Goal: Transaction & Acquisition: Purchase product/service

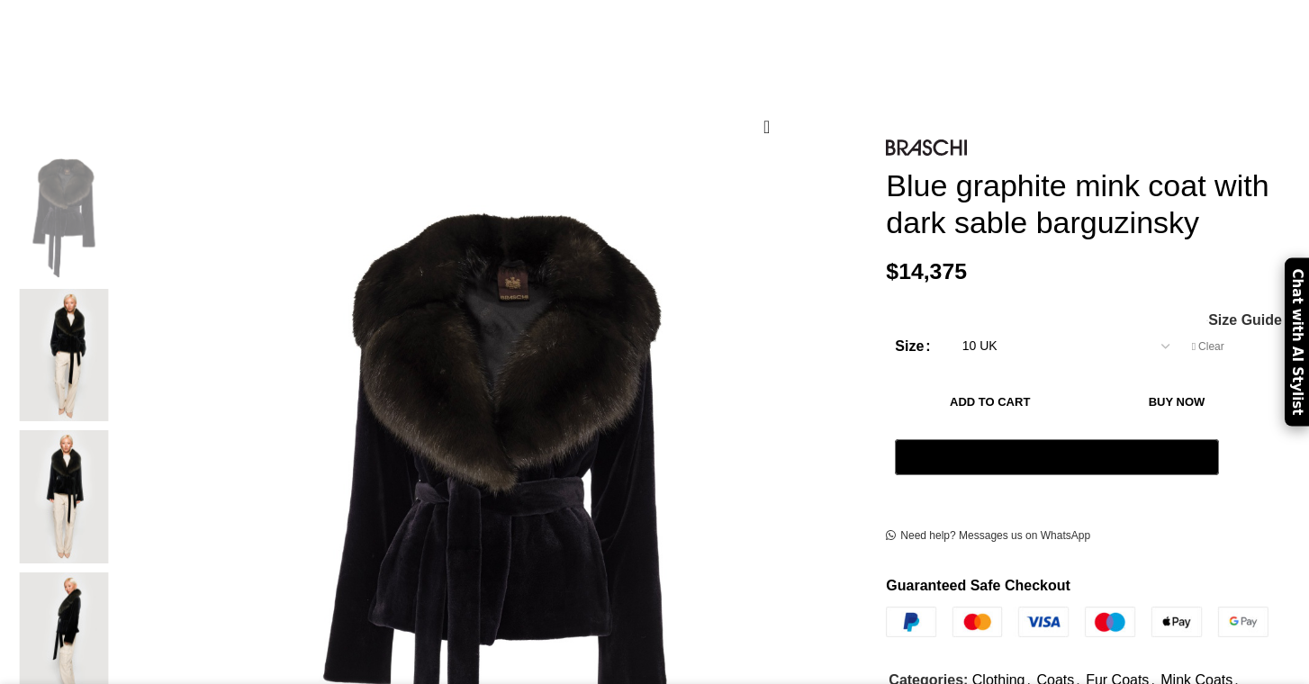
scroll to position [208, 0]
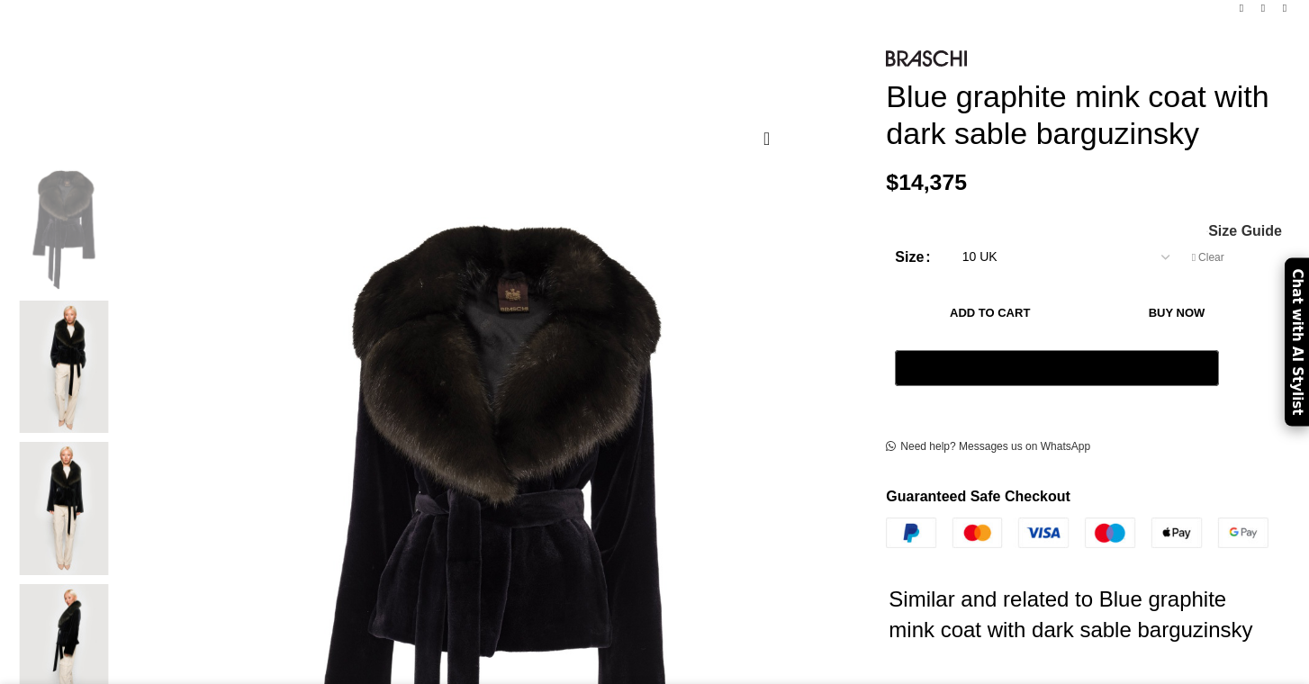
click at [119, 306] on img at bounding box center [64, 367] width 110 height 132
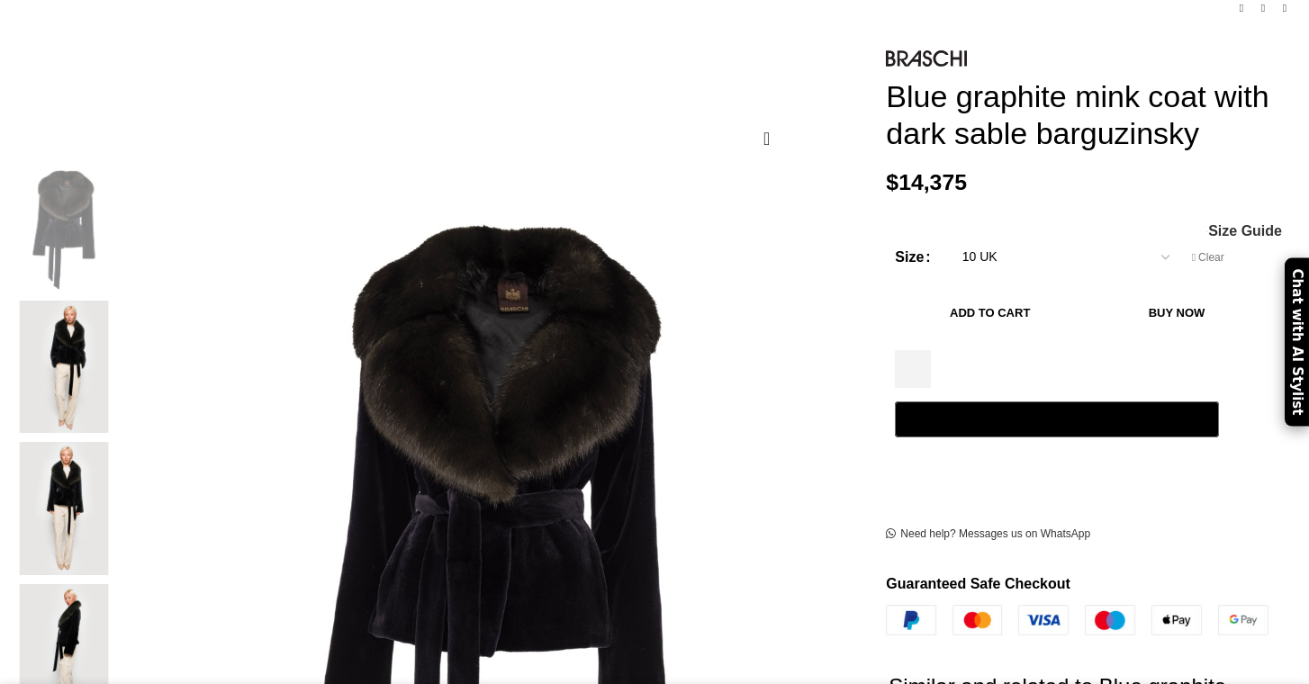
click at [119, 442] on img at bounding box center [64, 508] width 110 height 132
click at [119, 322] on img at bounding box center [64, 367] width 110 height 132
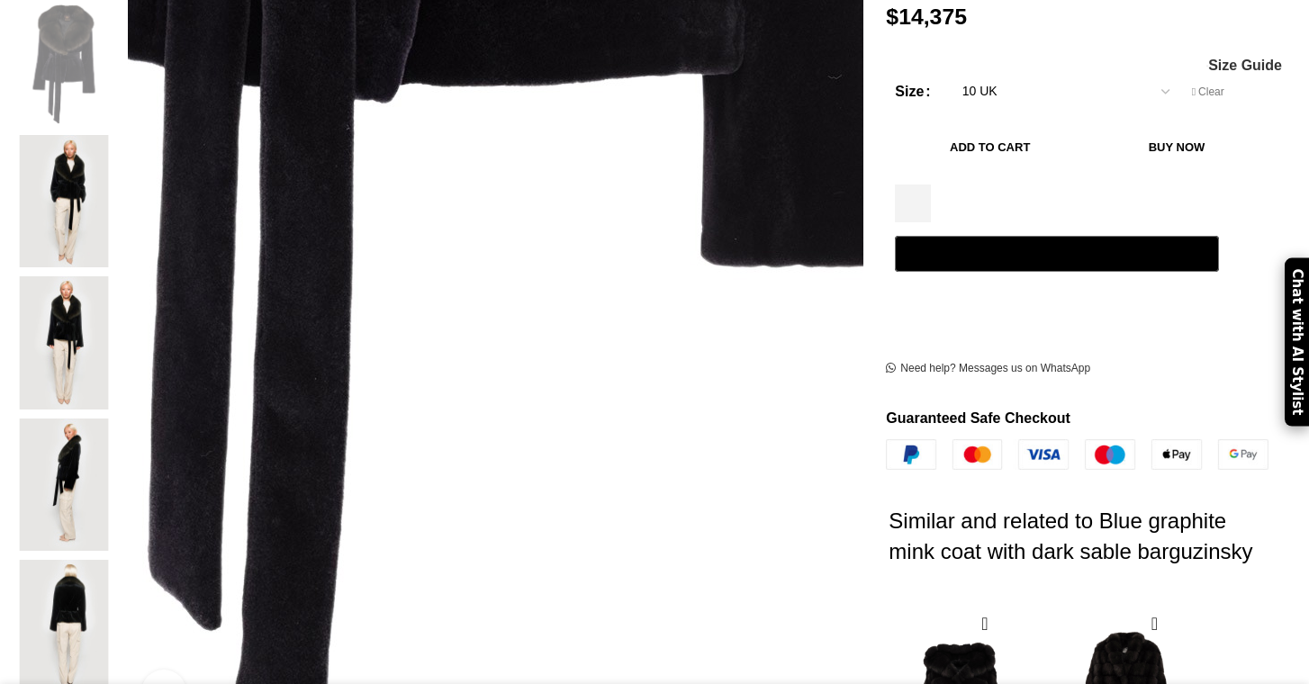
scroll to position [359, 0]
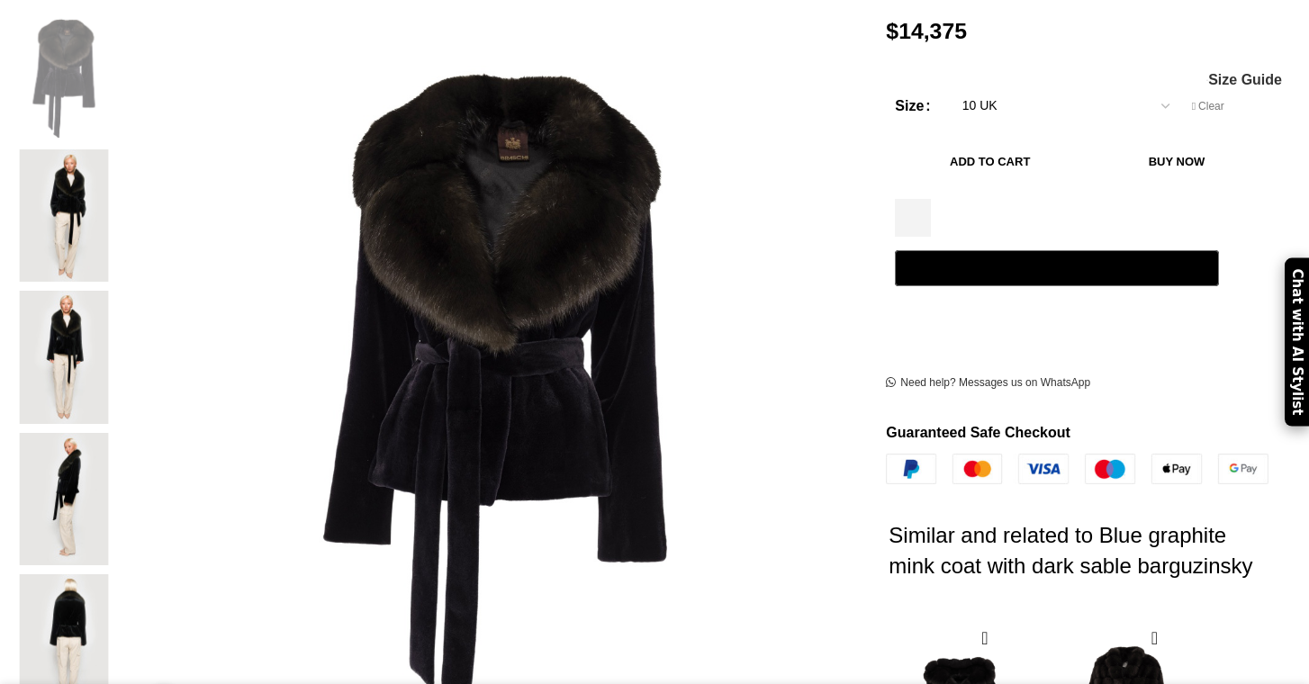
click at [119, 291] on img at bounding box center [64, 357] width 110 height 132
click at [119, 433] on img at bounding box center [64, 499] width 110 height 132
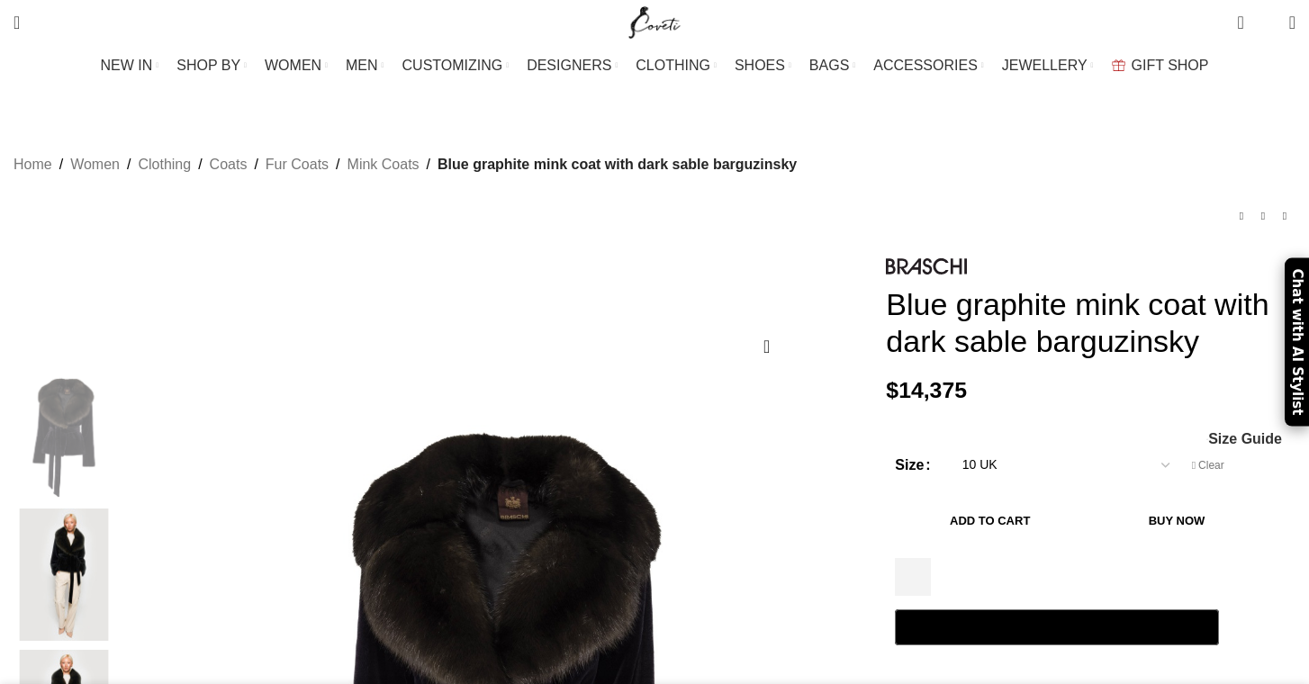
scroll to position [0, 0]
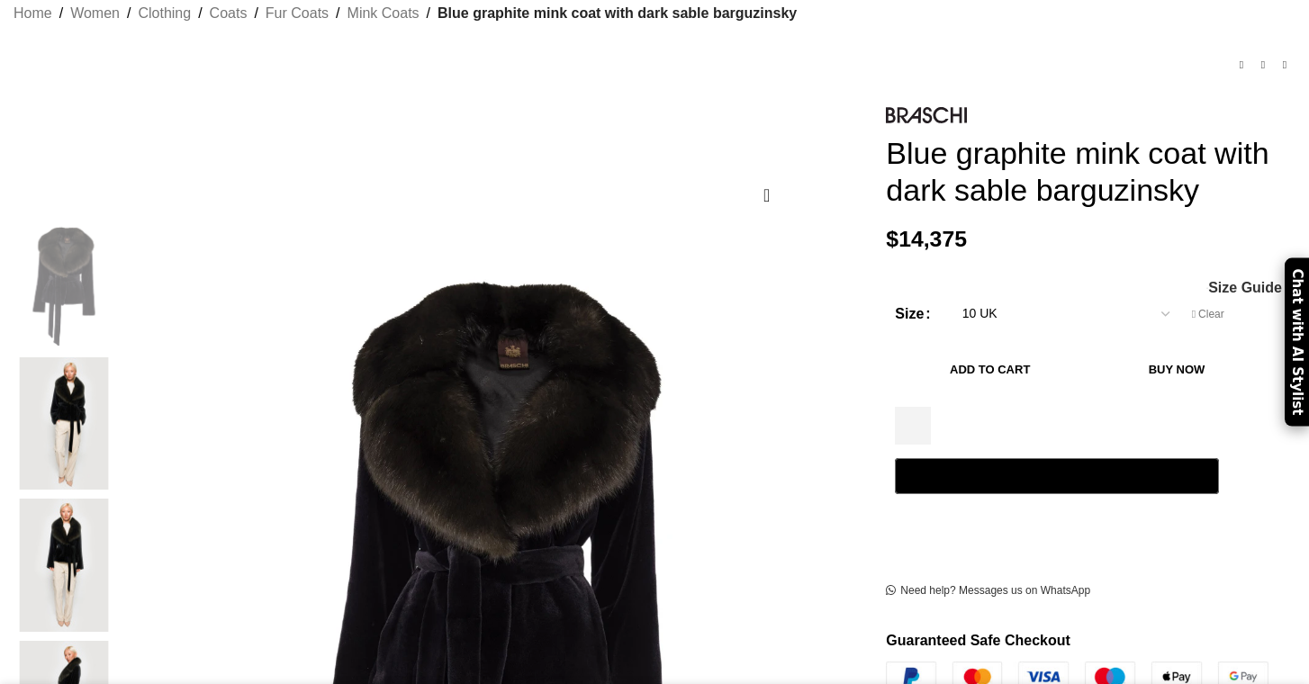
scroll to position [208, 0]
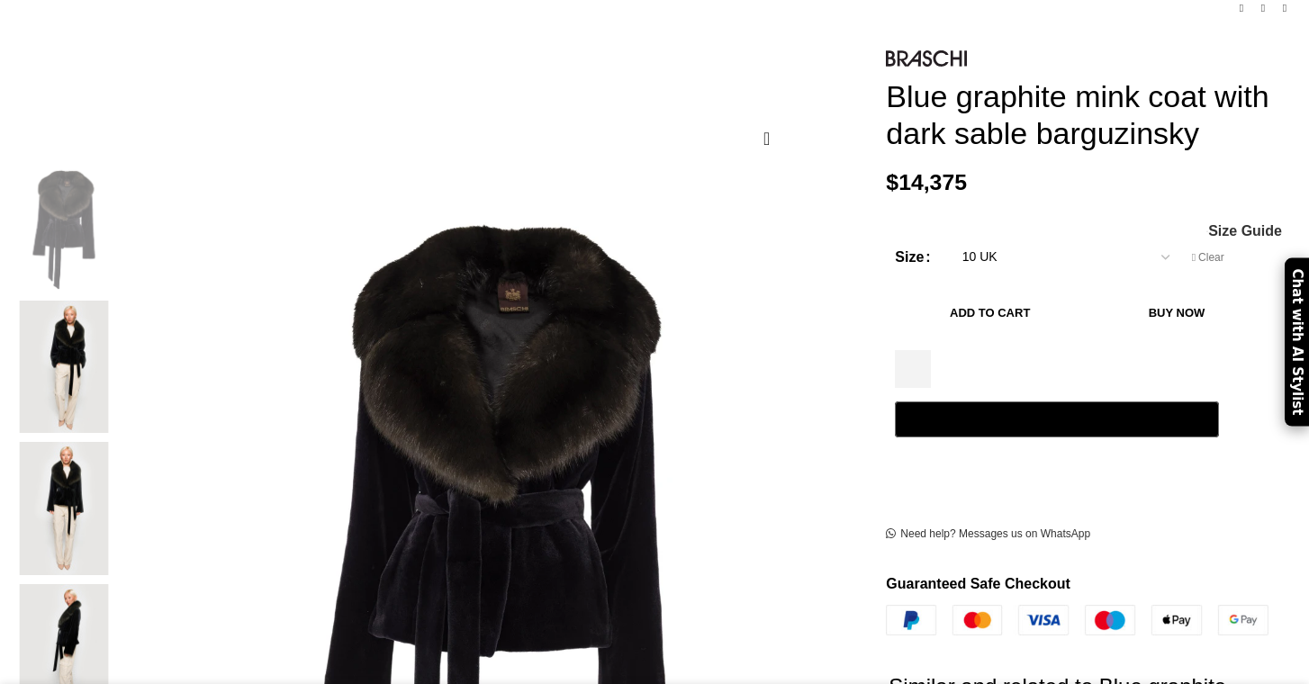
click at [119, 442] on img at bounding box center [64, 508] width 110 height 132
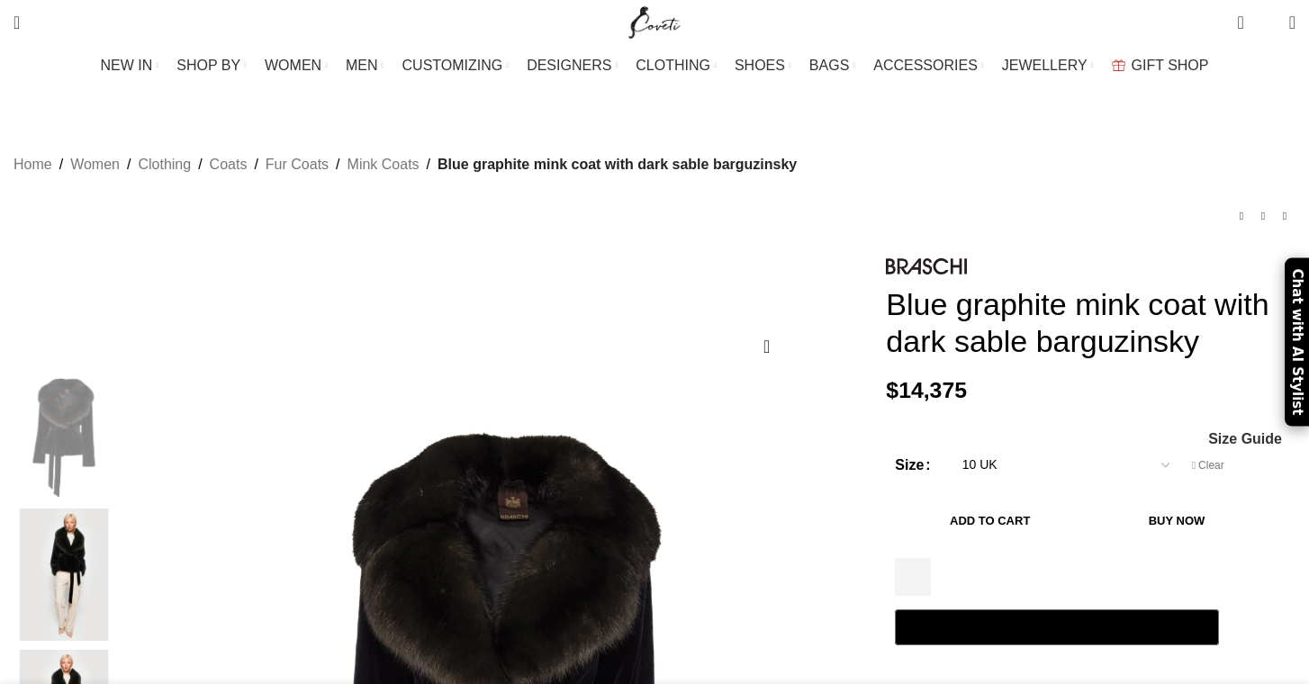
scroll to position [0, 190]
